Goal: Task Accomplishment & Management: Manage account settings

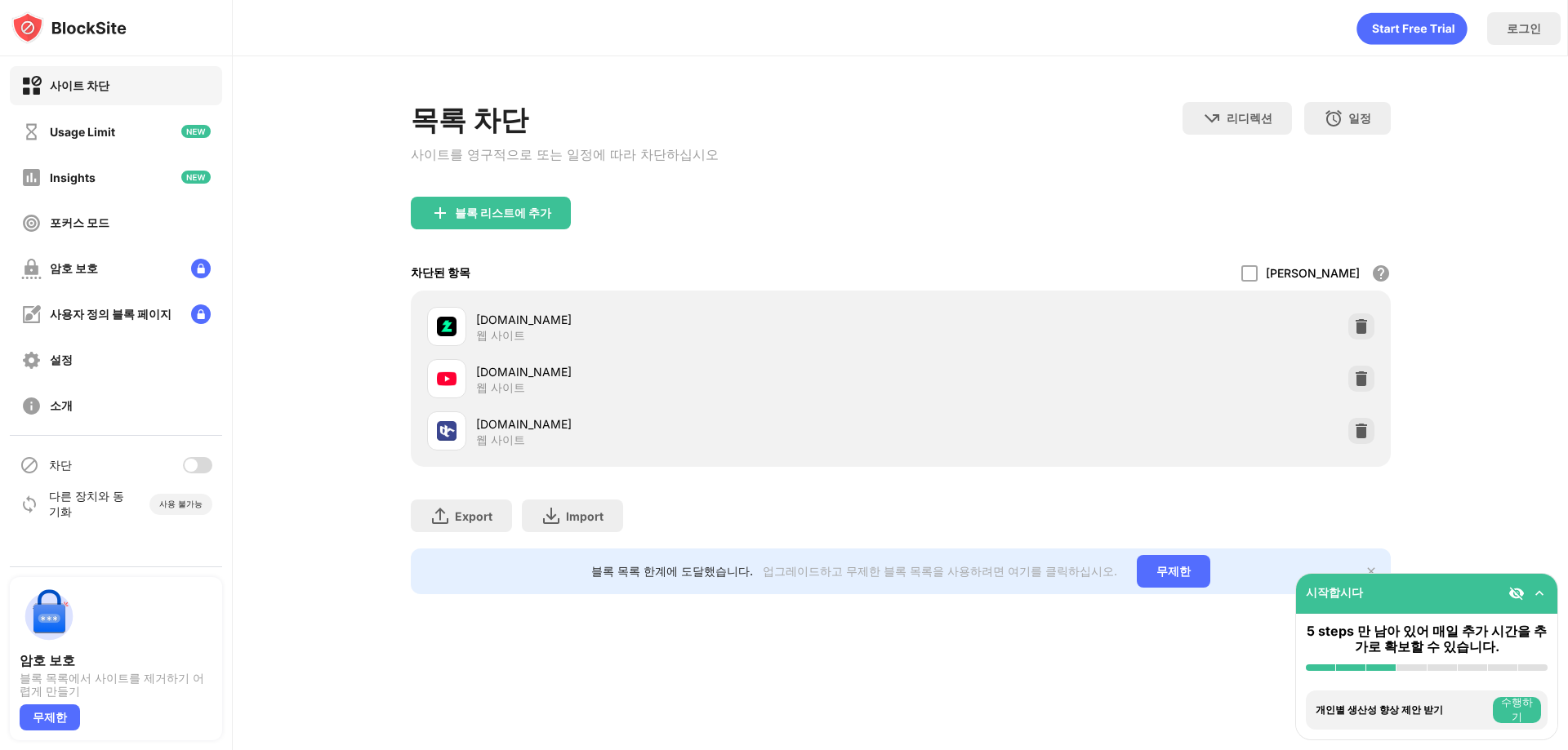
click at [207, 466] on div at bounding box center [198, 465] width 29 height 16
click at [201, 463] on div at bounding box center [204, 465] width 13 height 13
click at [197, 469] on div at bounding box center [198, 465] width 29 height 16
click at [205, 459] on div at bounding box center [204, 465] width 13 height 13
